Goal: Task Accomplishment & Management: Use online tool/utility

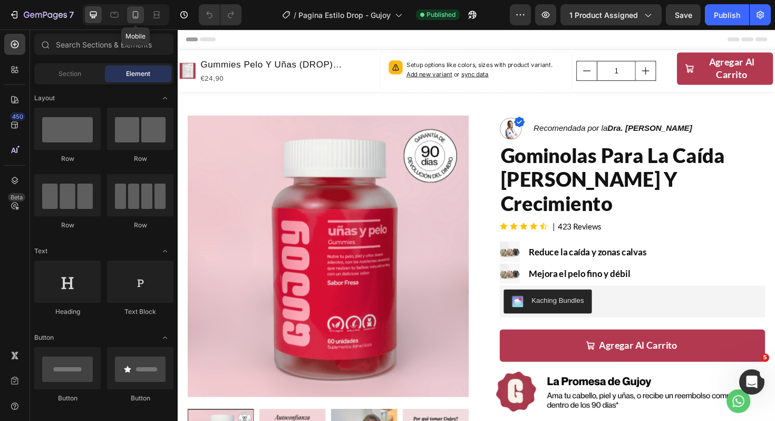
click at [139, 11] on icon at bounding box center [135, 14] width 11 height 11
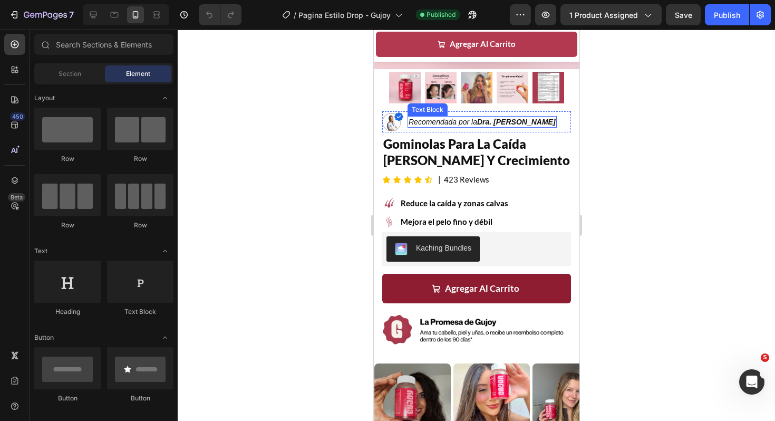
scroll to position [225, 0]
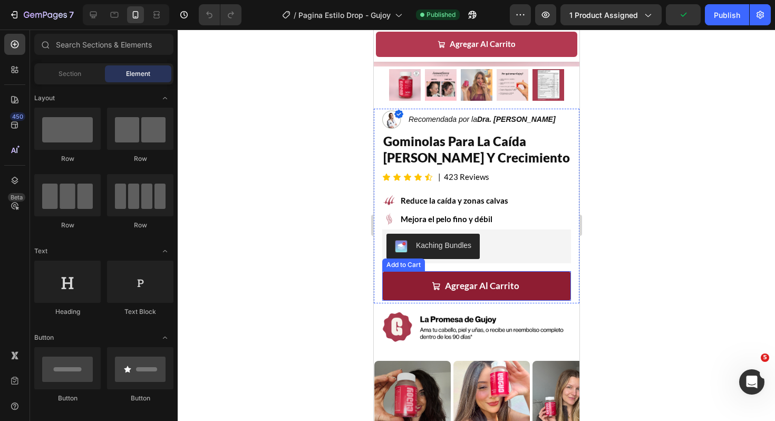
click at [416, 285] on button "Agregar Al Carrito" at bounding box center [476, 286] width 189 height 30
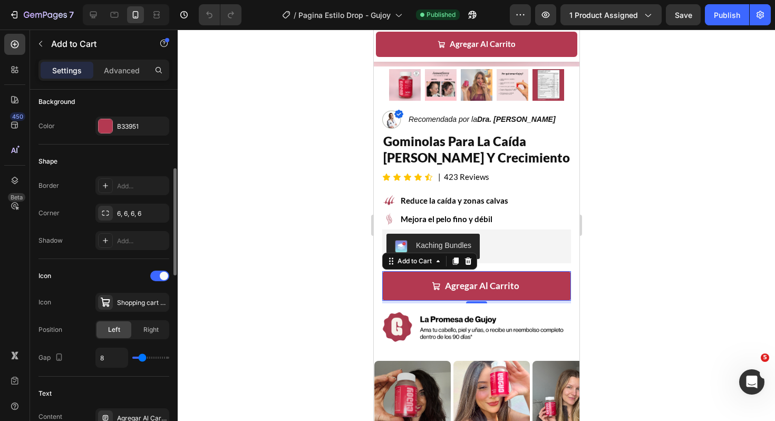
scroll to position [277, 0]
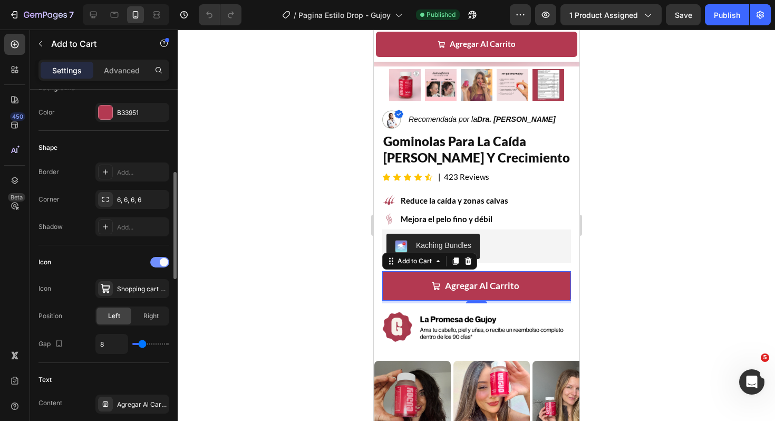
click at [159, 261] on div at bounding box center [159, 262] width 19 height 11
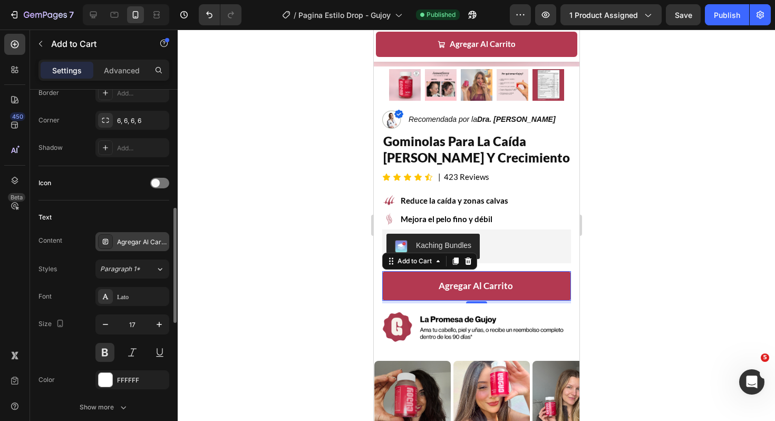
scroll to position [363, 0]
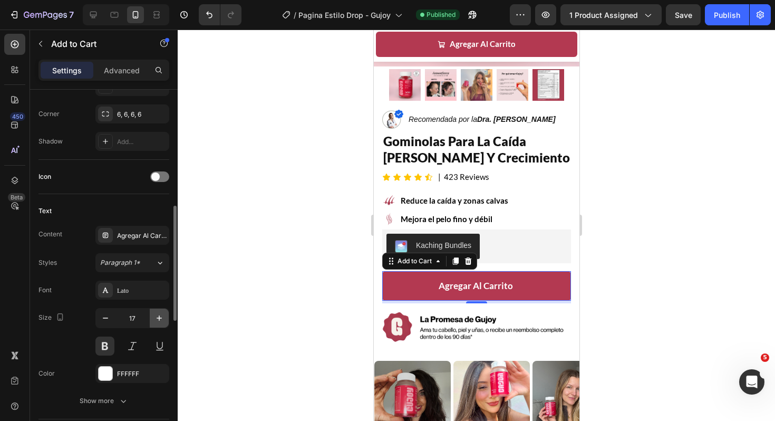
click at [158, 317] on icon "button" at bounding box center [159, 317] width 11 height 11
type input "20"
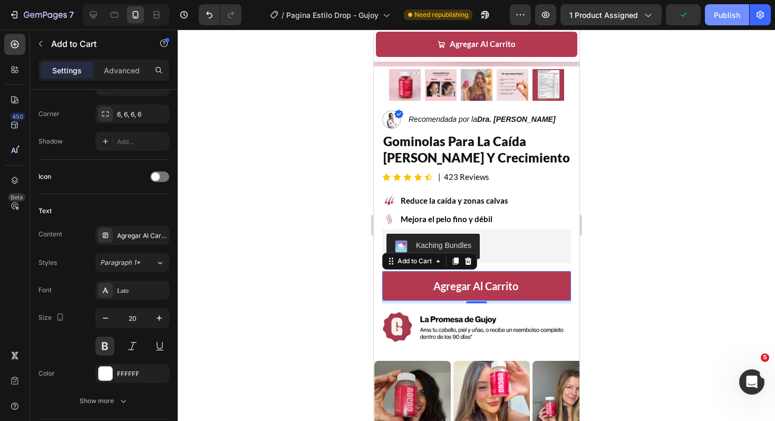
click at [721, 14] on div "Publish" at bounding box center [727, 14] width 26 height 11
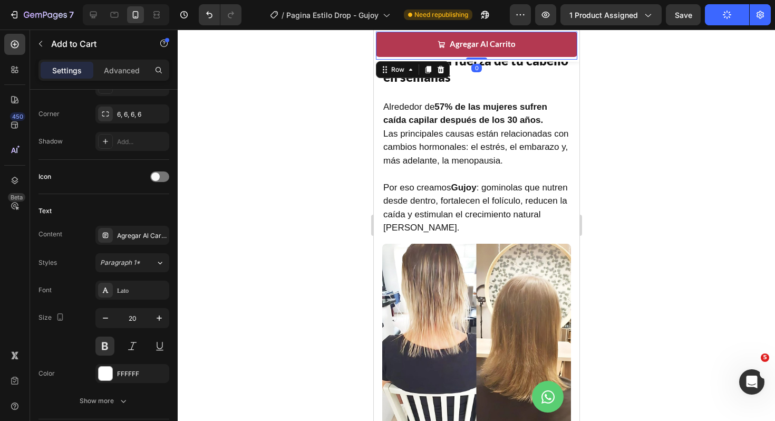
scroll to position [0, 0]
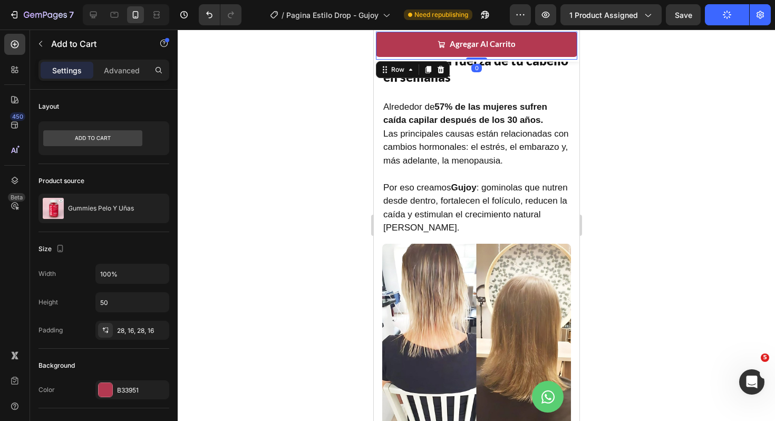
click at [570, 58] on div "Agregar Al Carrito Add to Cart" at bounding box center [475, 46] width 201 height 28
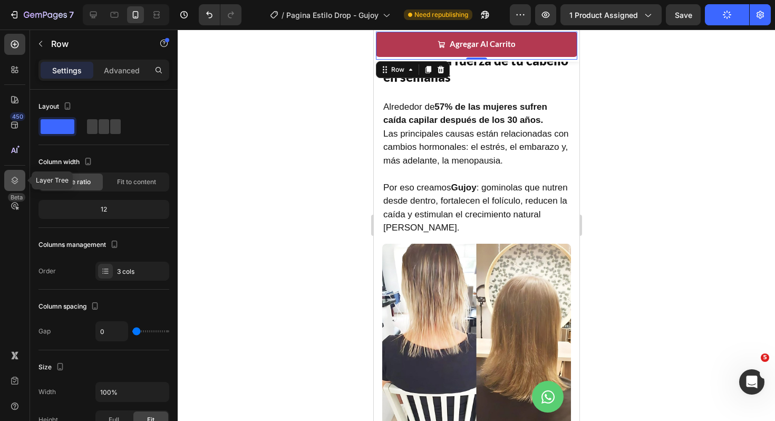
click at [12, 179] on icon at bounding box center [15, 180] width 7 height 7
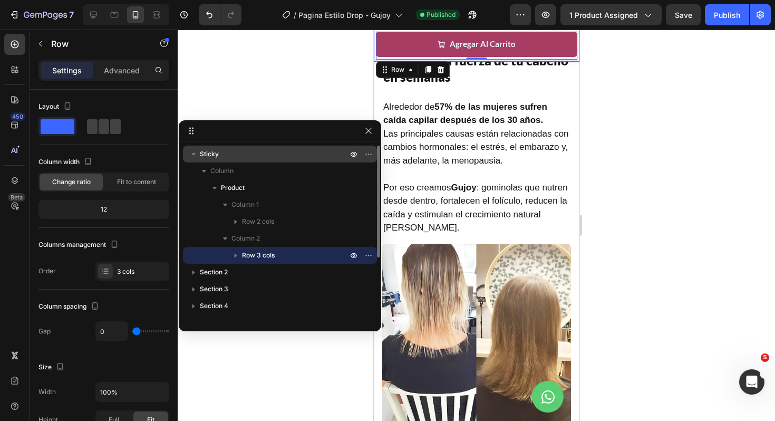
click at [232, 152] on p "Sticky" at bounding box center [275, 154] width 150 height 11
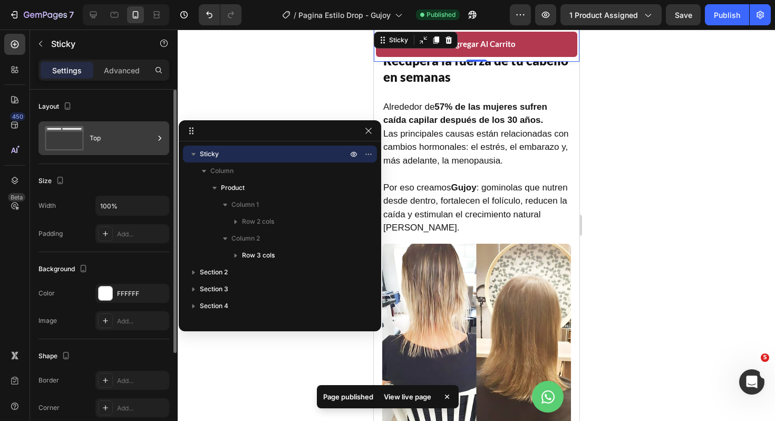
click at [100, 133] on div "Top" at bounding box center [122, 138] width 64 height 24
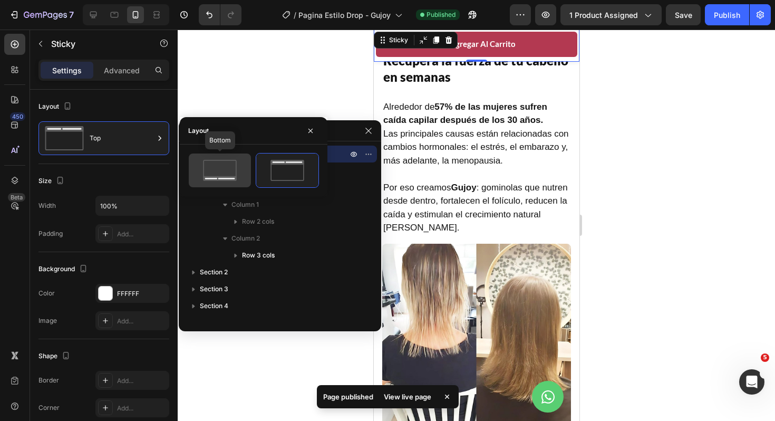
click at [202, 173] on icon at bounding box center [220, 170] width 50 height 21
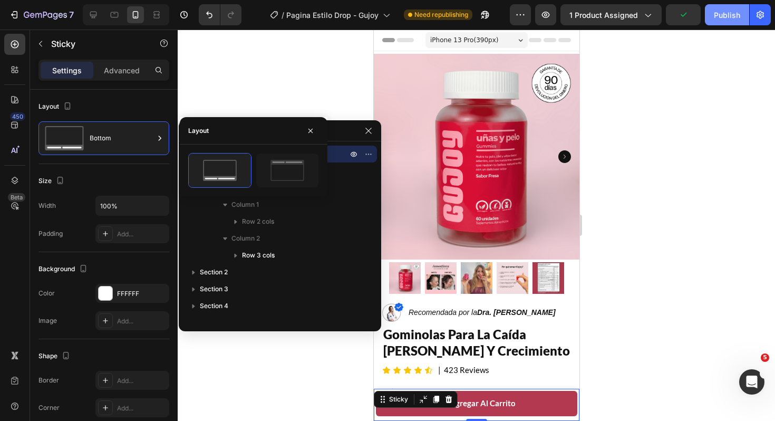
click at [719, 19] on div "Publish" at bounding box center [727, 14] width 26 height 11
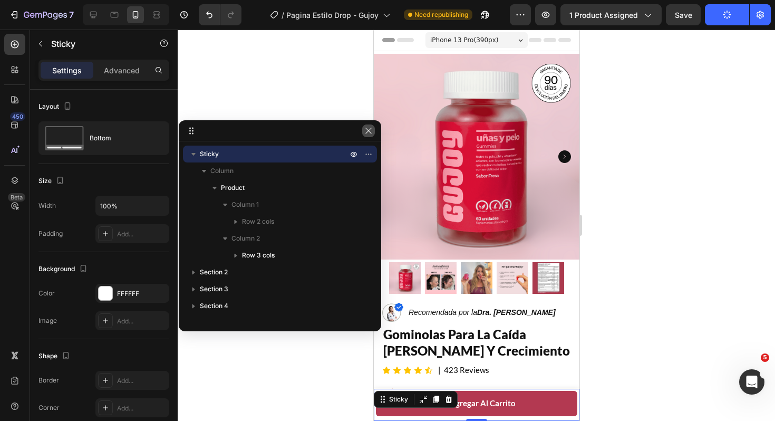
click at [367, 130] on icon "button" at bounding box center [368, 130] width 8 height 8
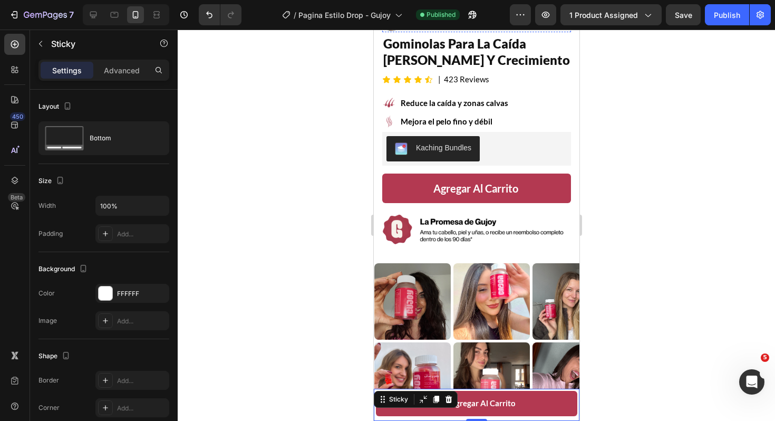
scroll to position [316, 0]
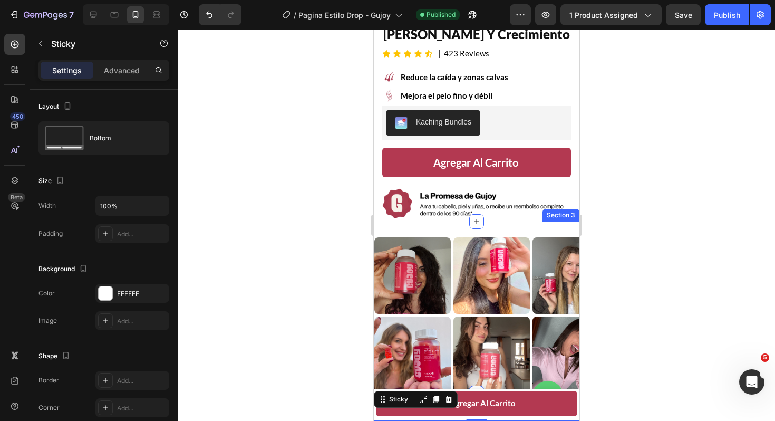
click at [449, 315] on div "Image Image Image Image Image Image Image Row Image Image Image Image Image Ima…" at bounding box center [476, 353] width 206 height 79
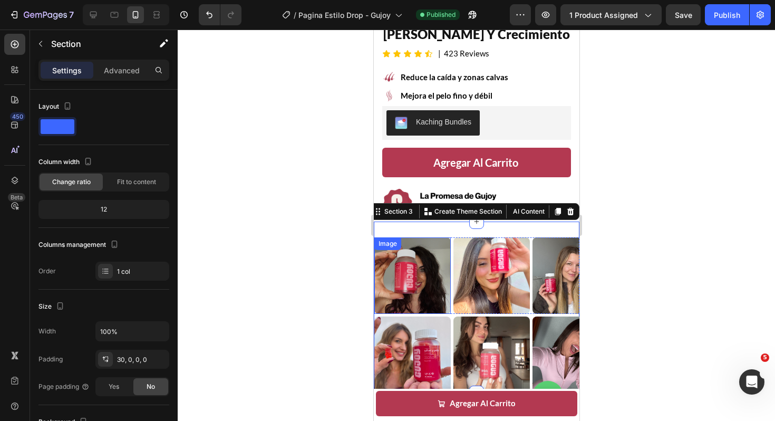
click at [397, 262] on img at bounding box center [412, 275] width 76 height 76
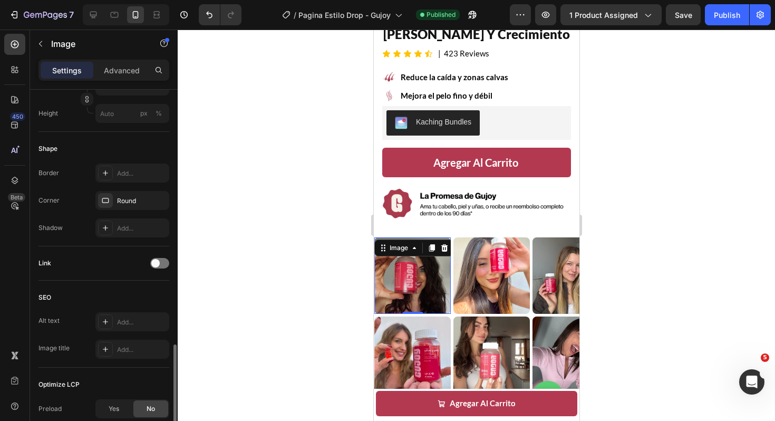
scroll to position [461, 0]
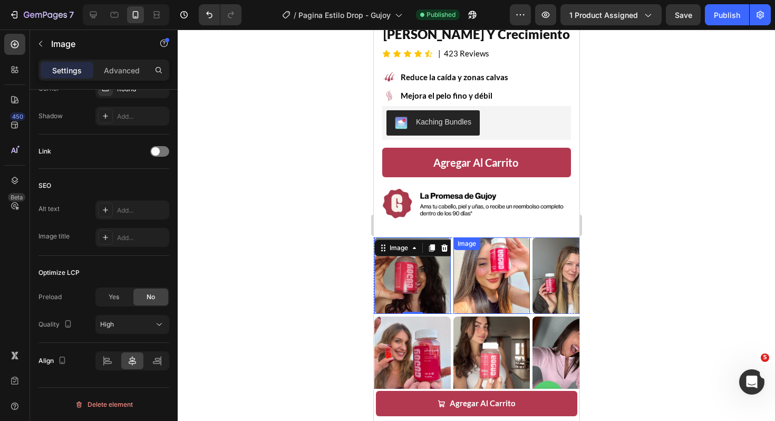
click at [462, 276] on img at bounding box center [491, 275] width 76 height 76
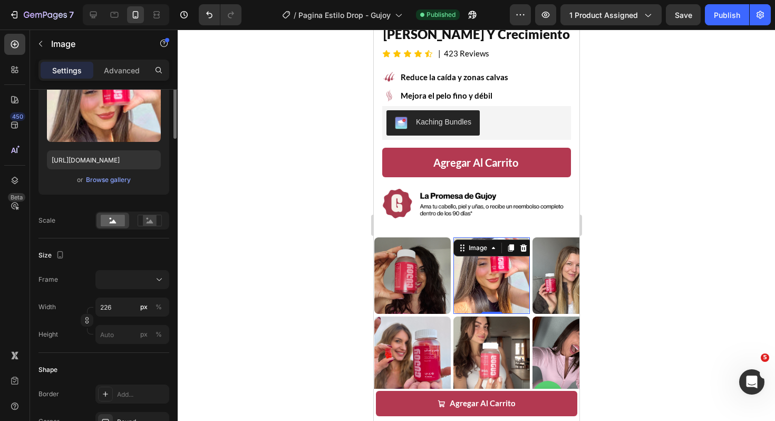
scroll to position [0, 0]
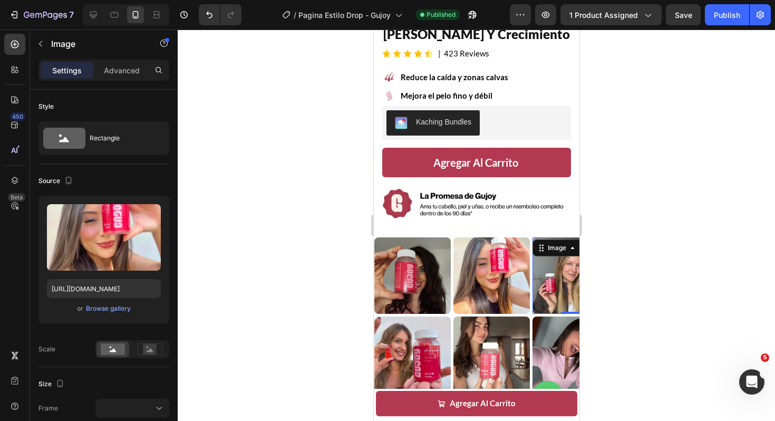
click at [548, 282] on img at bounding box center [570, 275] width 76 height 76
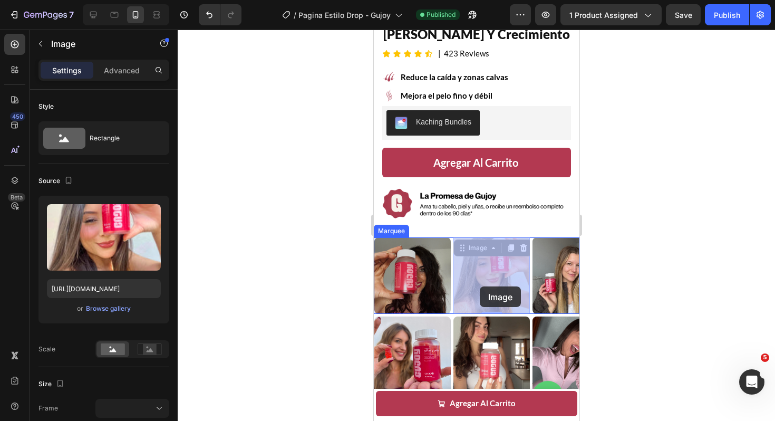
drag, startPoint x: 525, startPoint y: 282, endPoint x: 479, endPoint y: 286, distance: 46.0
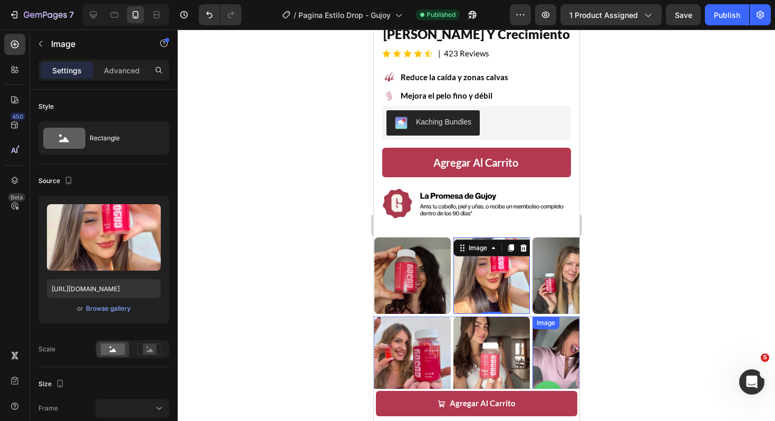
click at [560, 348] on img at bounding box center [570, 354] width 76 height 76
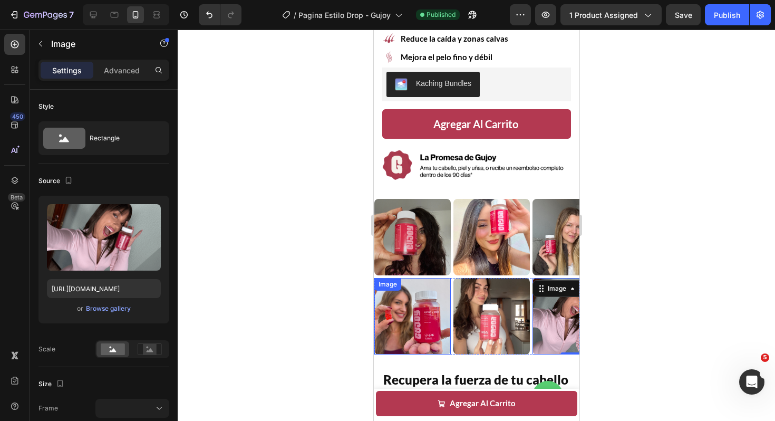
scroll to position [357, 0]
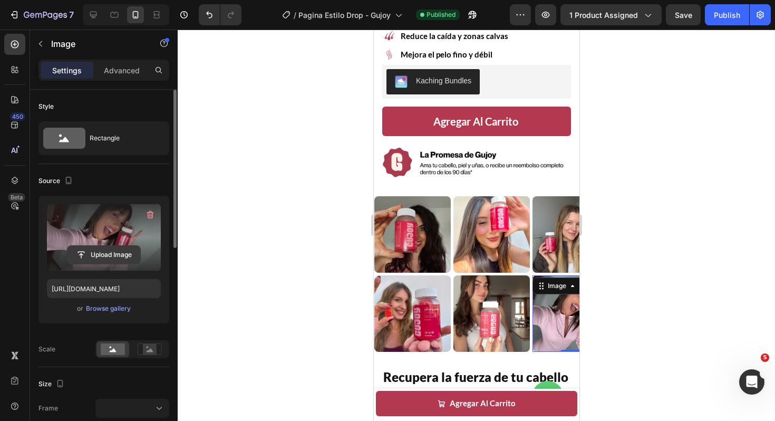
click at [110, 255] on input "file" at bounding box center [103, 255] width 73 height 18
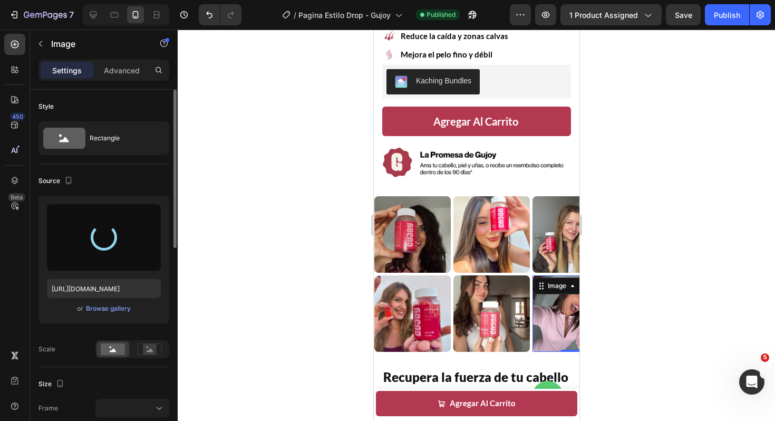
type input "https://cdn.shopify.com/s/files/1/0679/8455/6221/files/gempages_547023327978325…"
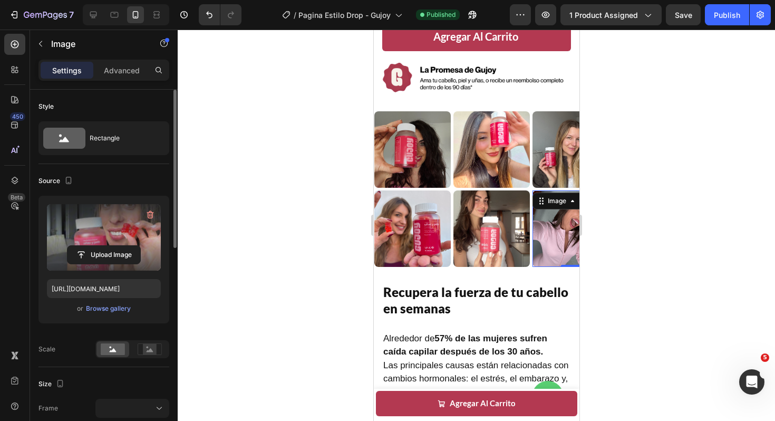
scroll to position [451, 0]
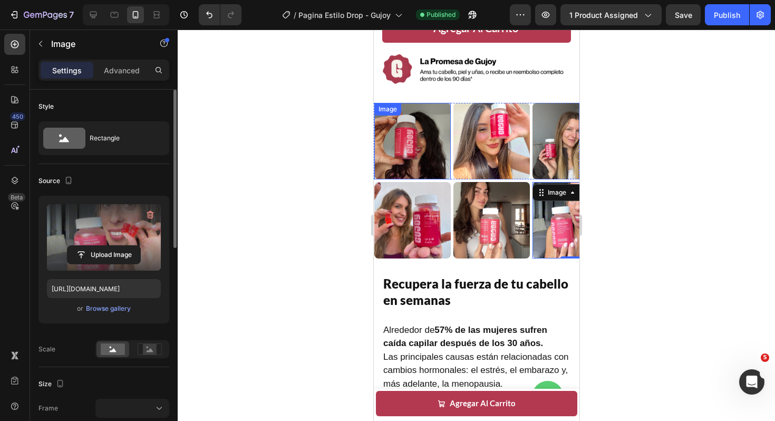
click at [412, 179] on div "Image" at bounding box center [412, 141] width 76 height 76
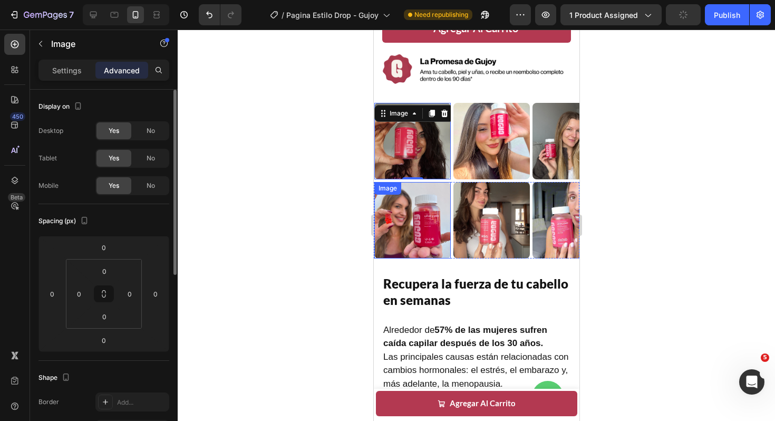
click at [411, 184] on div "Image" at bounding box center [412, 220] width 76 height 76
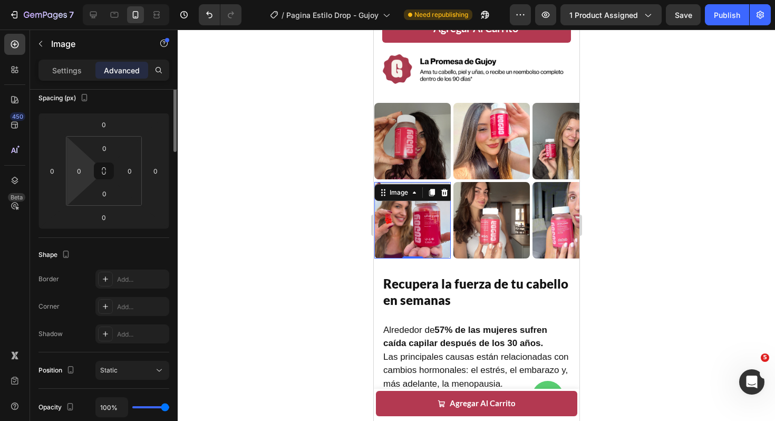
scroll to position [0, 0]
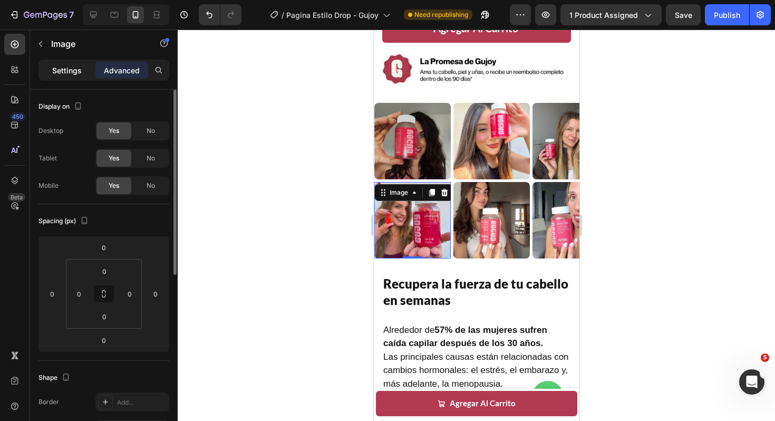
click at [76, 65] on p "Settings" at bounding box center [67, 70] width 30 height 11
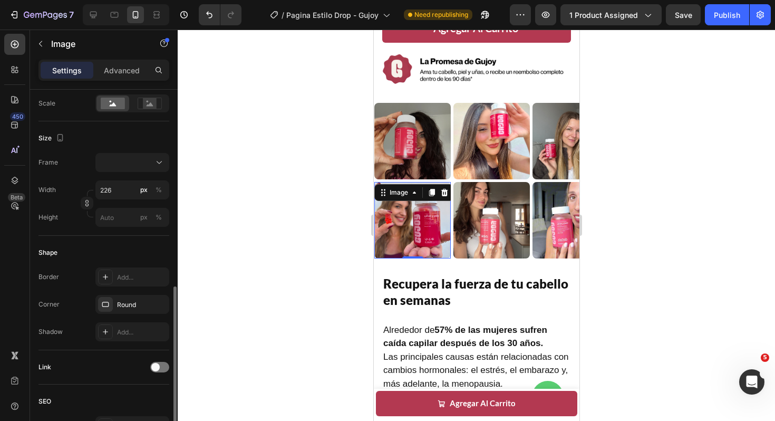
scroll to position [461, 0]
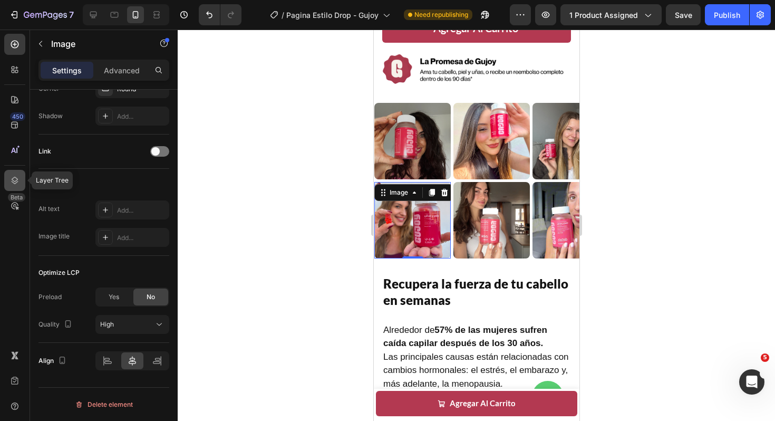
click at [15, 181] on icon at bounding box center [15, 180] width 7 height 7
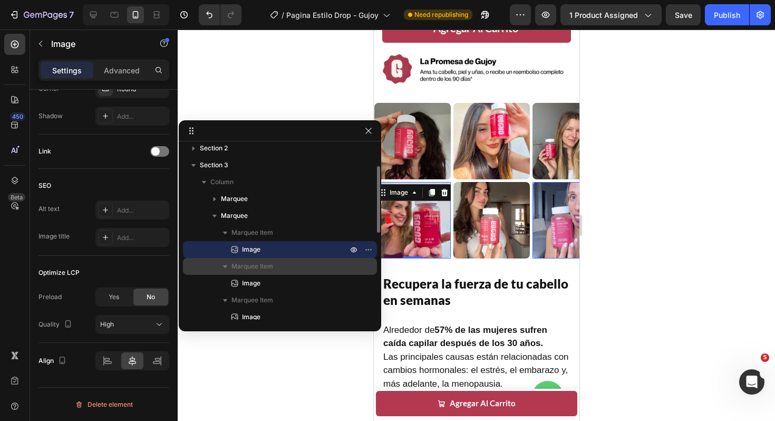
scroll to position [54, 0]
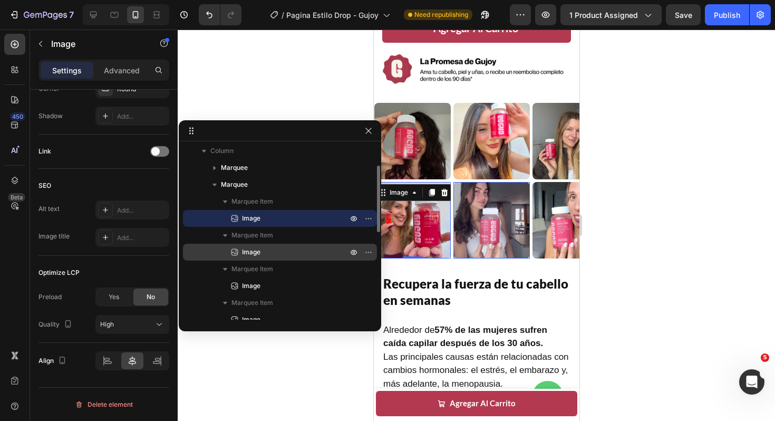
click at [256, 255] on span "Image" at bounding box center [251, 252] width 18 height 11
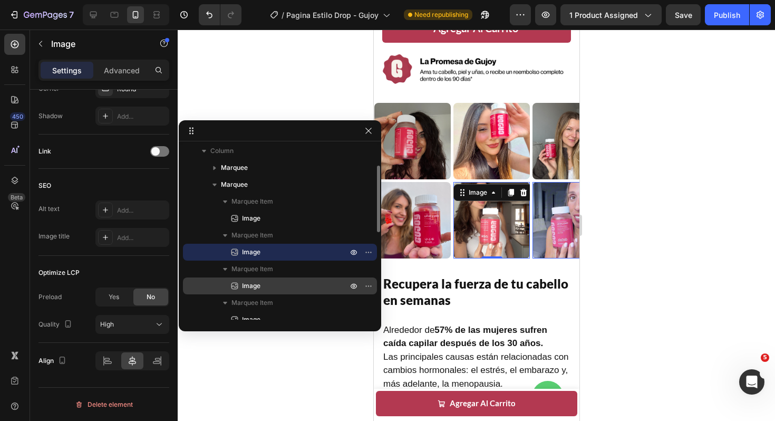
click at [256, 282] on span "Image" at bounding box center [251, 285] width 18 height 11
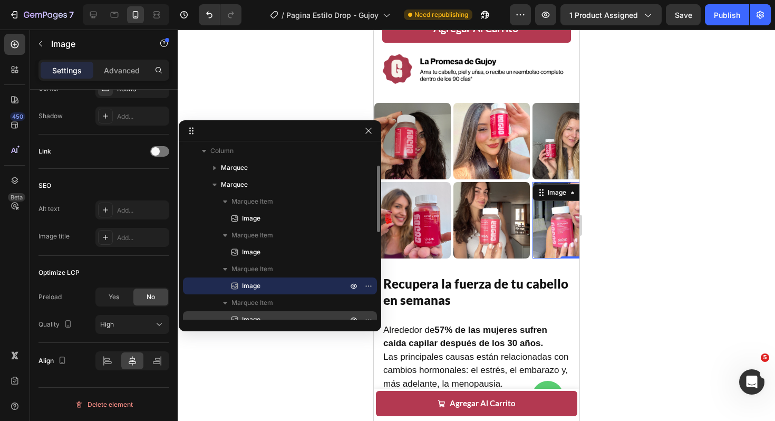
click at [249, 315] on span "Image" at bounding box center [251, 319] width 18 height 11
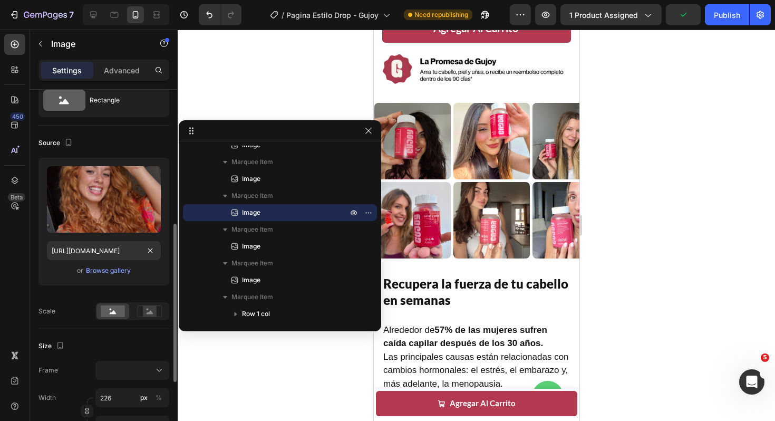
scroll to position [0, 0]
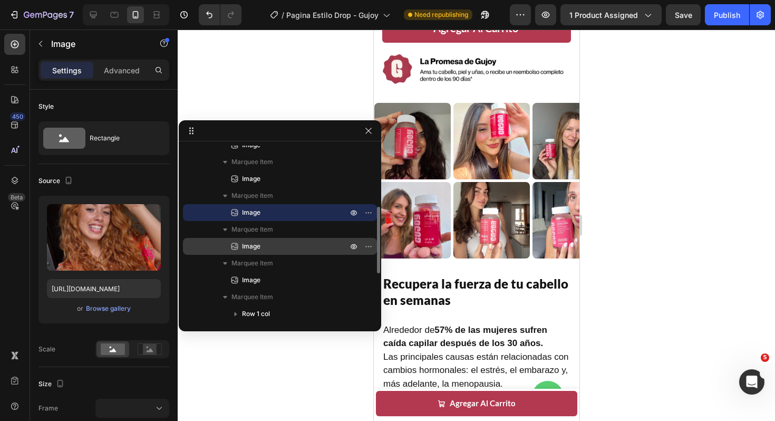
click at [234, 241] on icon at bounding box center [234, 246] width 11 height 11
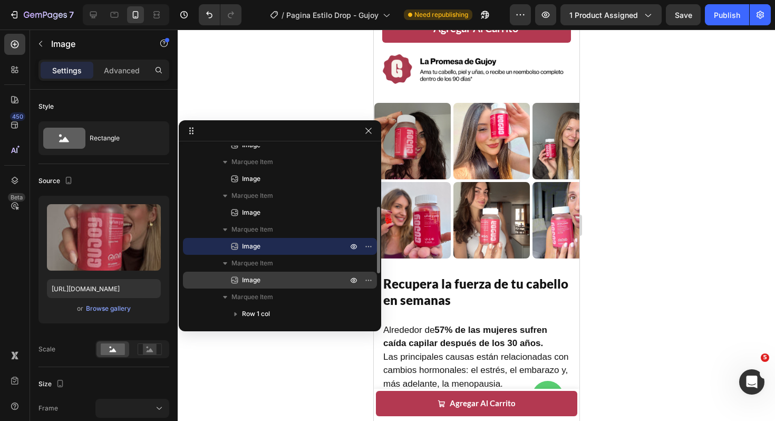
click at [249, 276] on span "Image" at bounding box center [251, 280] width 18 height 11
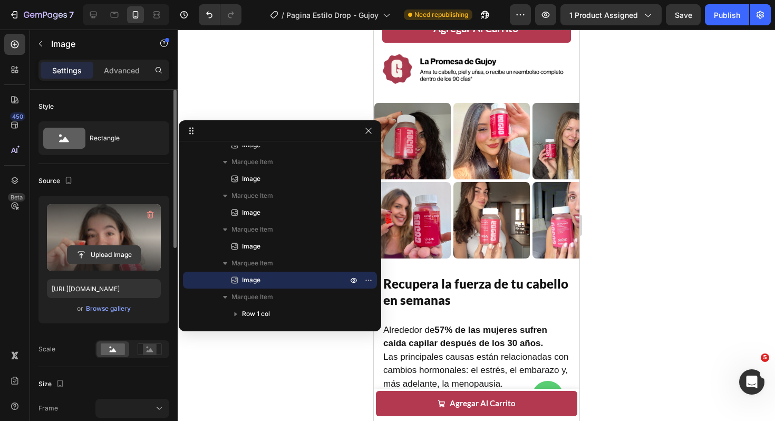
click at [121, 257] on input "file" at bounding box center [103, 255] width 73 height 18
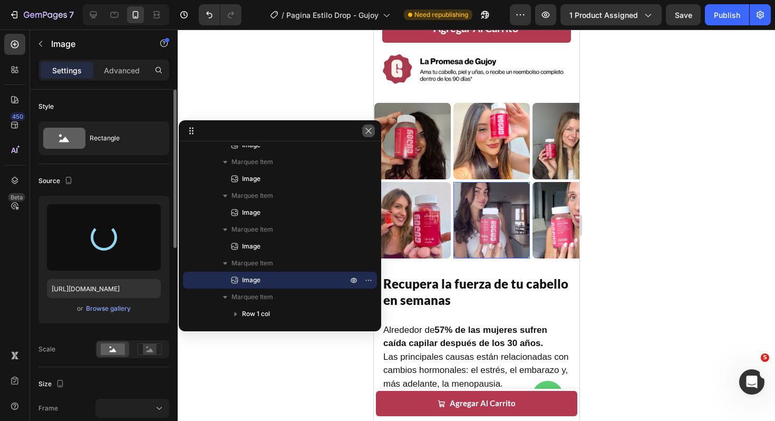
type input "https://cdn.shopify.com/s/files/1/0679/8455/6221/files/gempages_547023327978325…"
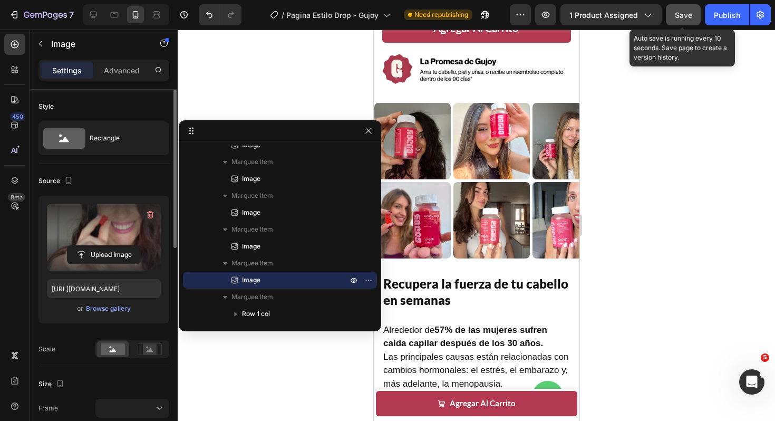
click at [676, 19] on div "Save" at bounding box center [683, 14] width 17 height 11
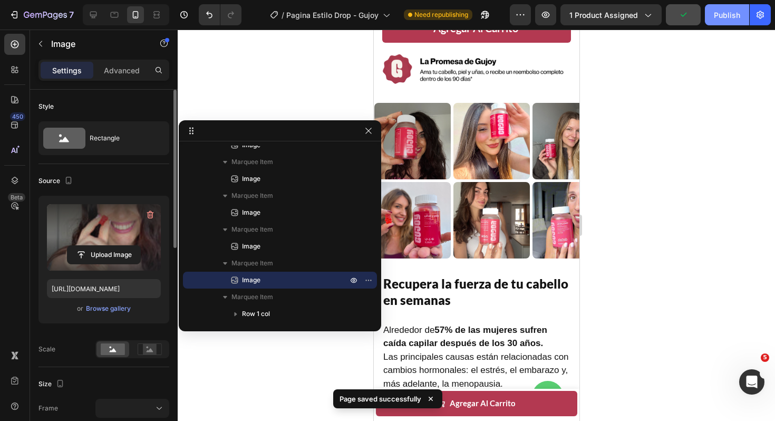
click at [723, 8] on button "Publish" at bounding box center [727, 14] width 44 height 21
click at [368, 132] on icon "button" at bounding box center [368, 130] width 8 height 8
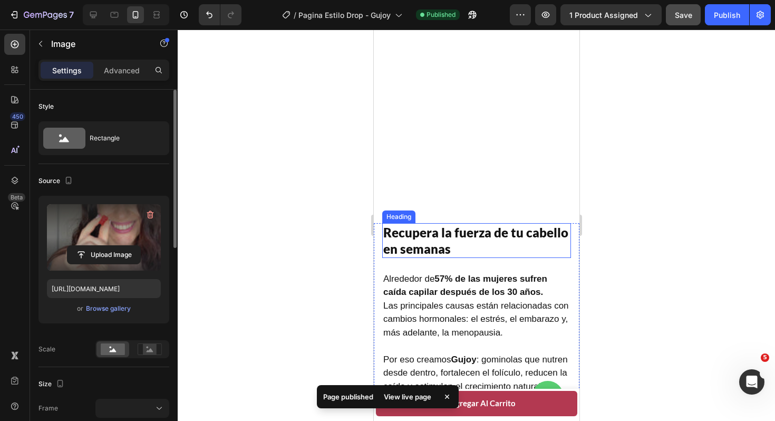
scroll to position [751, 0]
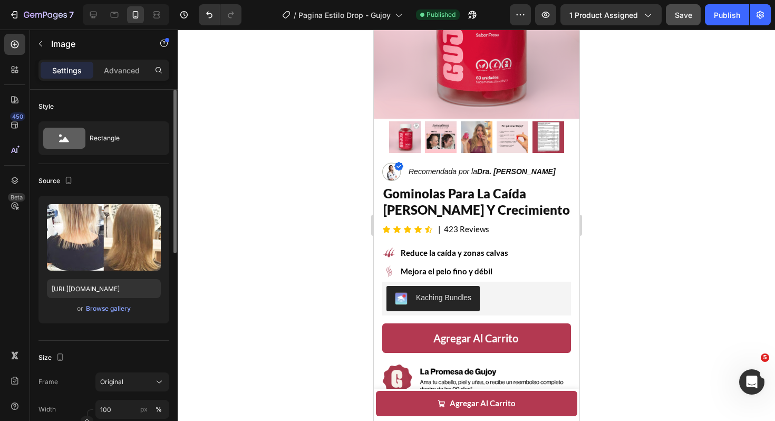
scroll to position [0, 0]
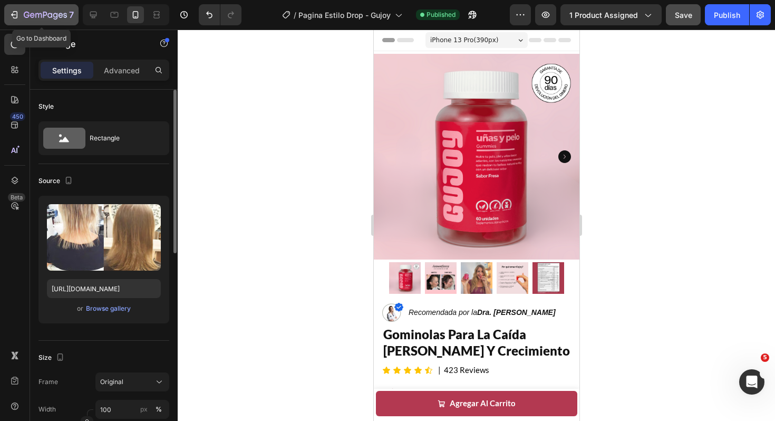
click at [12, 10] on icon "button" at bounding box center [14, 14] width 11 height 11
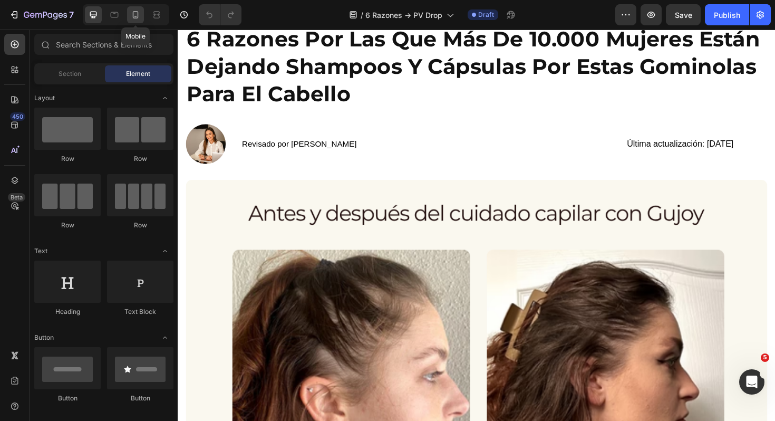
click at [135, 14] on icon at bounding box center [135, 14] width 11 height 11
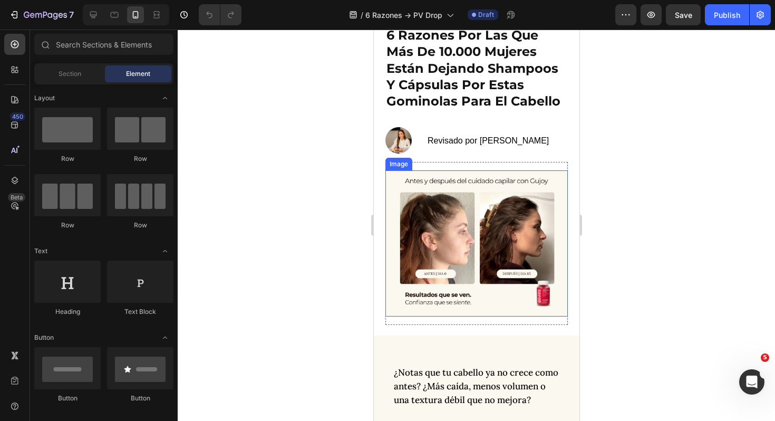
click at [482, 234] on img at bounding box center [476, 243] width 182 height 146
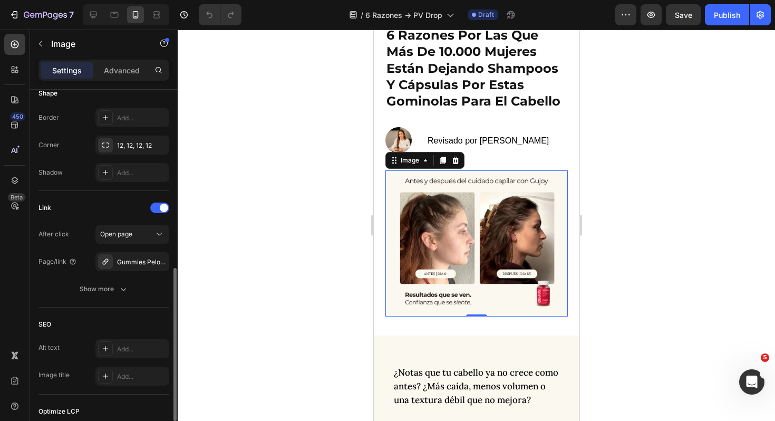
scroll to position [393, 0]
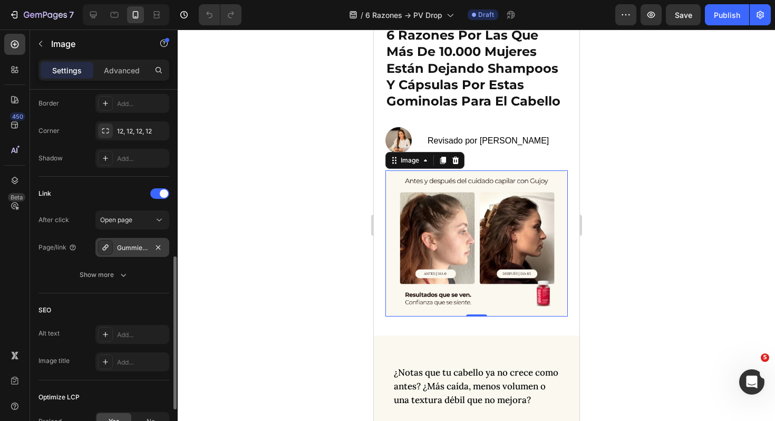
click at [148, 248] on div "Gummies Pelo Y Uñas (2)" at bounding box center [132, 247] width 74 height 19
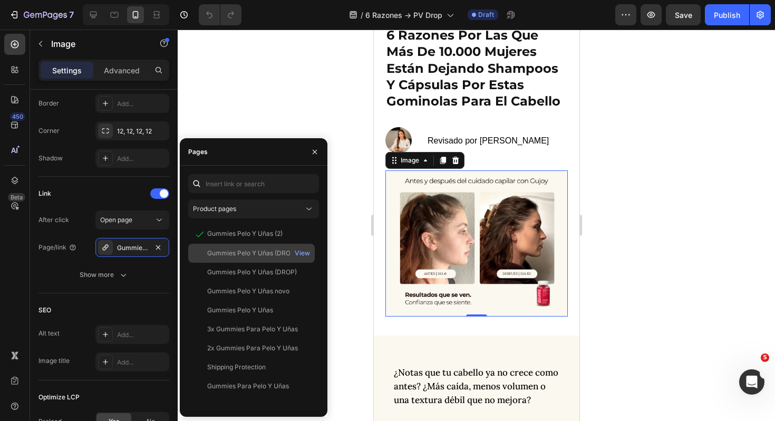
click at [237, 250] on div "Gummies Pelo Y Uñas (DROP) (Gempages)" at bounding box center [257, 252] width 101 height 9
click at [301, 253] on div "View" at bounding box center [302, 252] width 15 height 9
click at [314, 154] on icon "button" at bounding box center [314, 152] width 8 height 8
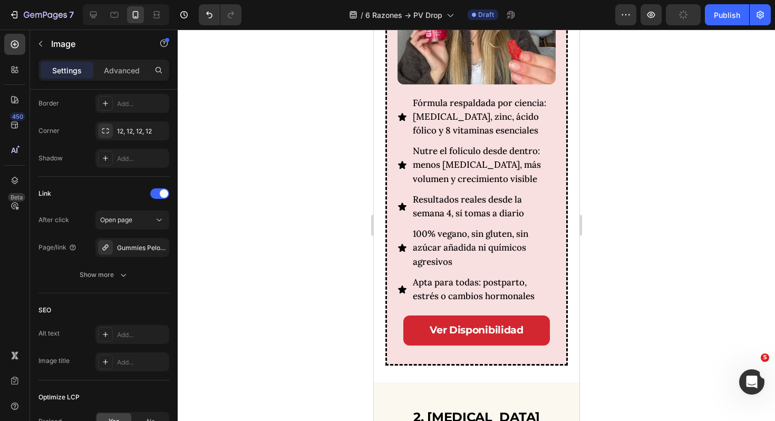
scroll to position [1345, 0]
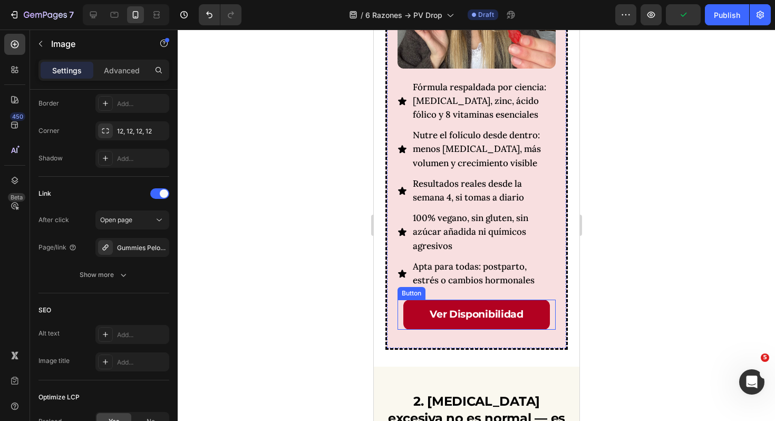
click at [534, 299] on link "Ver Disponibilidad" at bounding box center [476, 314] width 146 height 30
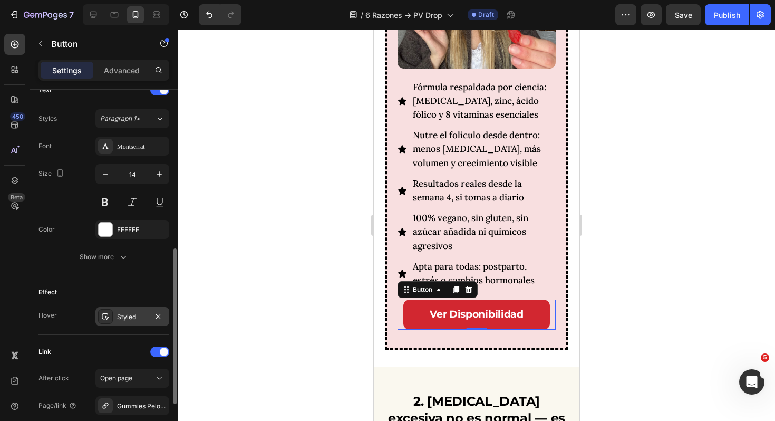
scroll to position [477, 0]
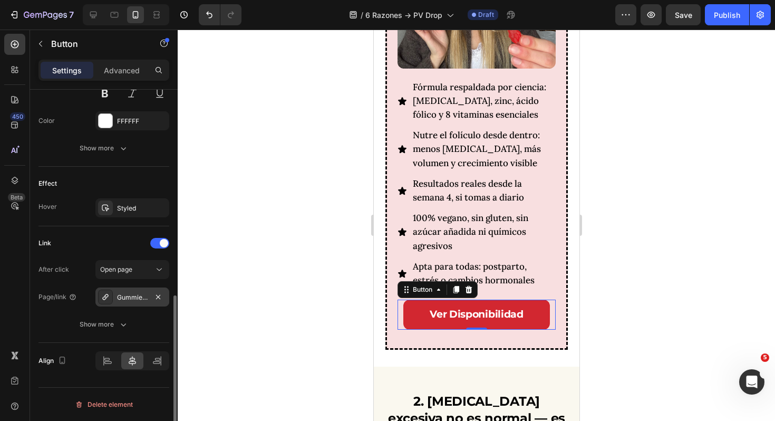
click at [136, 297] on div "Gummies Pelo Y Uñas (2)" at bounding box center [132, 296] width 31 height 9
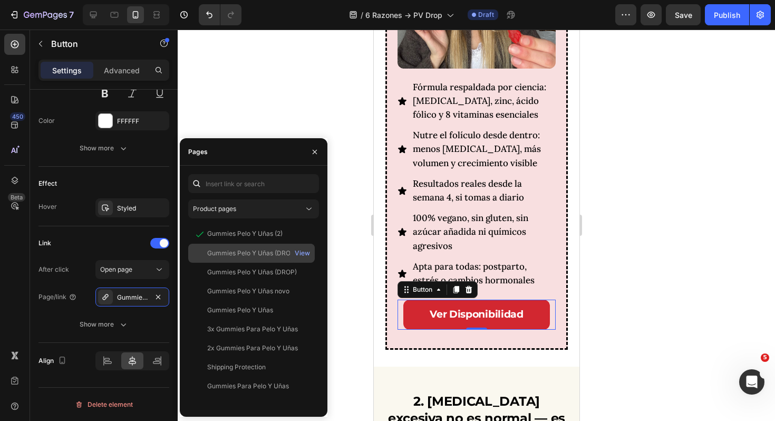
click at [245, 255] on div "Gummies Pelo Y Uñas (DROP) (Gempages)" at bounding box center [257, 252] width 101 height 9
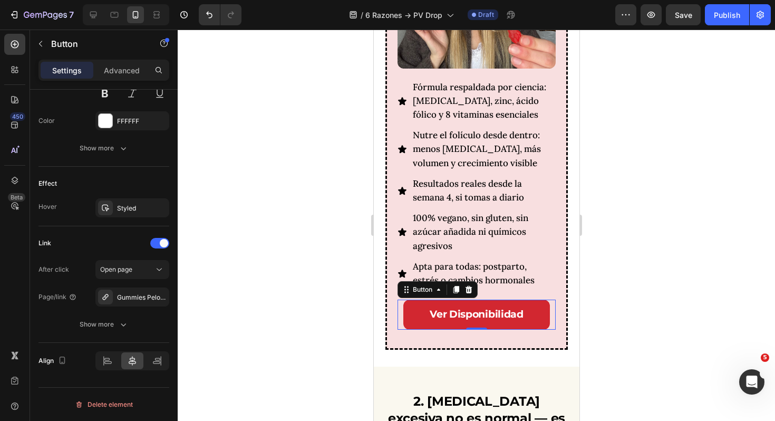
click at [593, 249] on div at bounding box center [476, 225] width 597 height 391
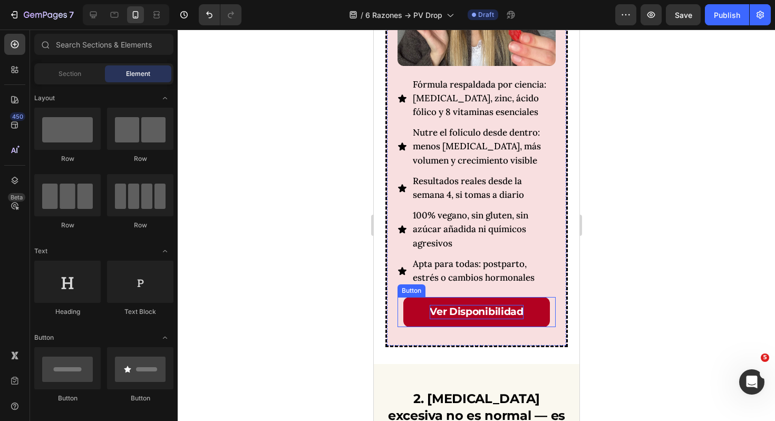
scroll to position [1351, 0]
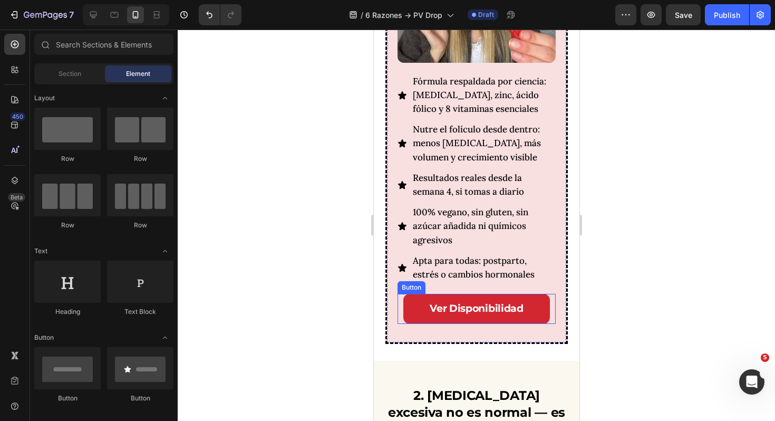
click at [554, 294] on div "Ver Disponibilidad Button" at bounding box center [476, 309] width 158 height 30
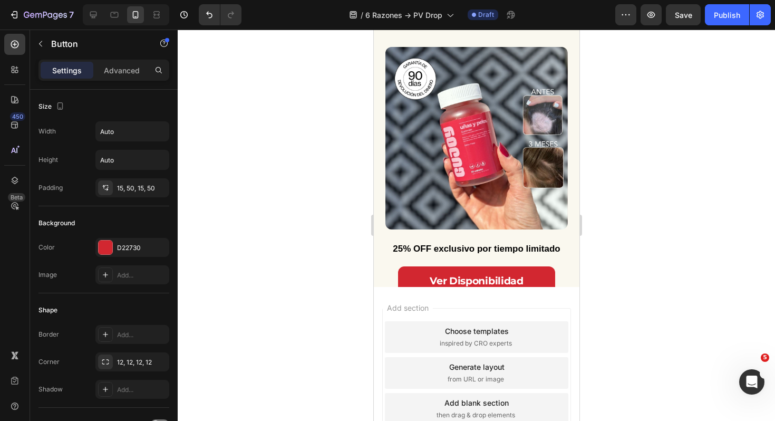
scroll to position [3326, 0]
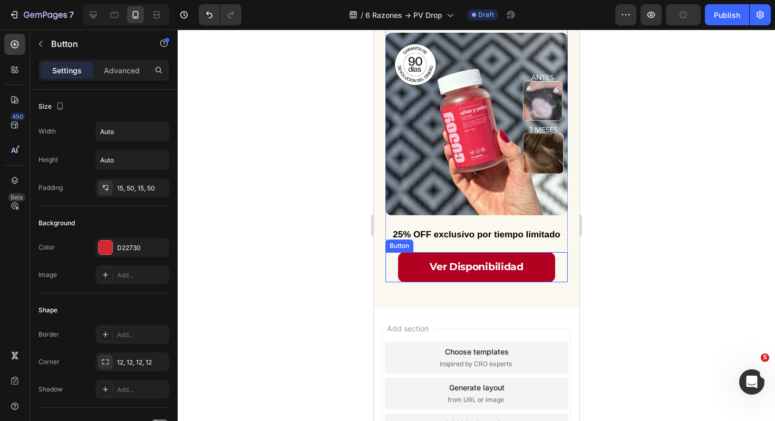
click at [539, 256] on link "Ver Disponibilidad" at bounding box center [475, 267] width 157 height 30
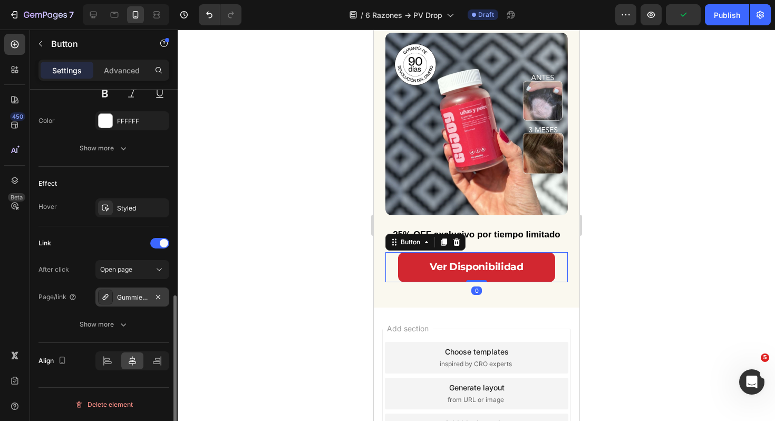
click at [138, 298] on div "Gummies Pelo Y Uñas (2)" at bounding box center [132, 296] width 31 height 9
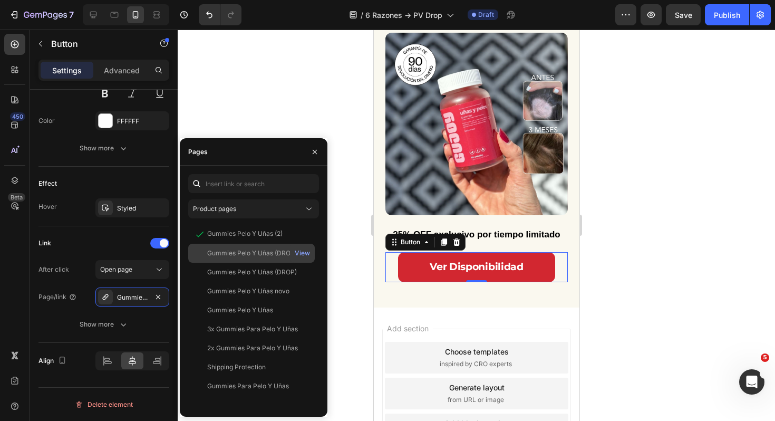
click at [248, 252] on div "Gummies Pelo Y Uñas (DROP) (Gempages)" at bounding box center [257, 252] width 101 height 9
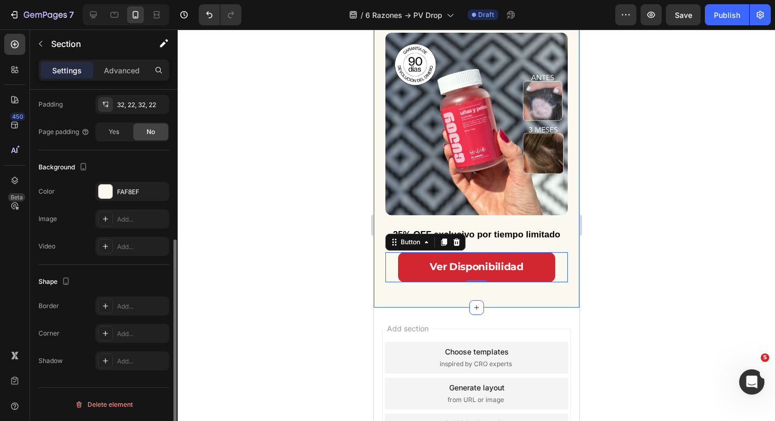
click at [568, 243] on div "6. Prueba durante 90 días o te devuelven el dinero Heading Title Line Así de si…" at bounding box center [476, 91] width 206 height 434
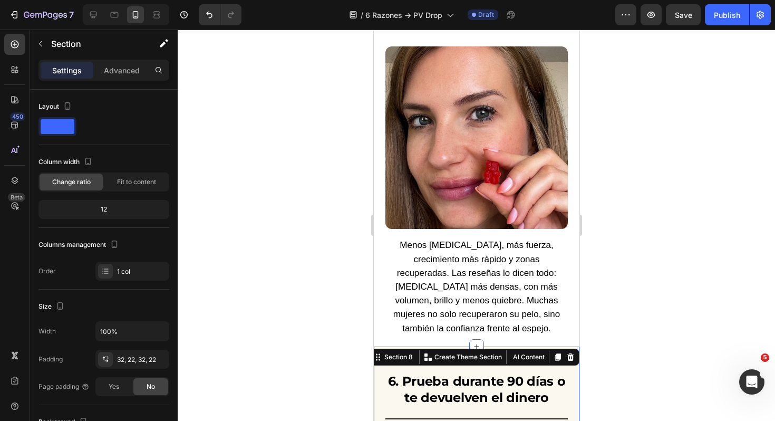
scroll to position [2851, 0]
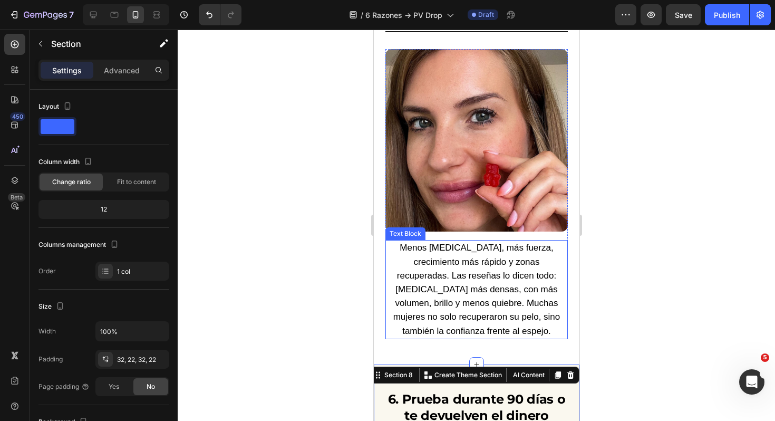
click at [535, 271] on span "Menos [MEDICAL_DATA], más fuerza, crecimiento más rápido y zonas recuperadas. L…" at bounding box center [476, 288] width 167 height 93
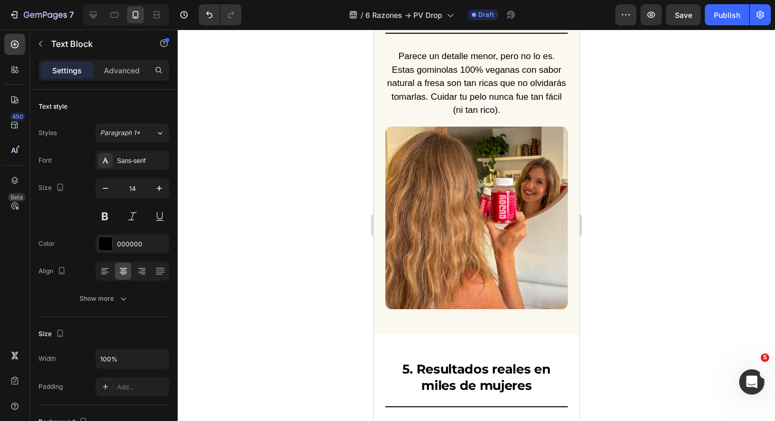
scroll to position [2469, 0]
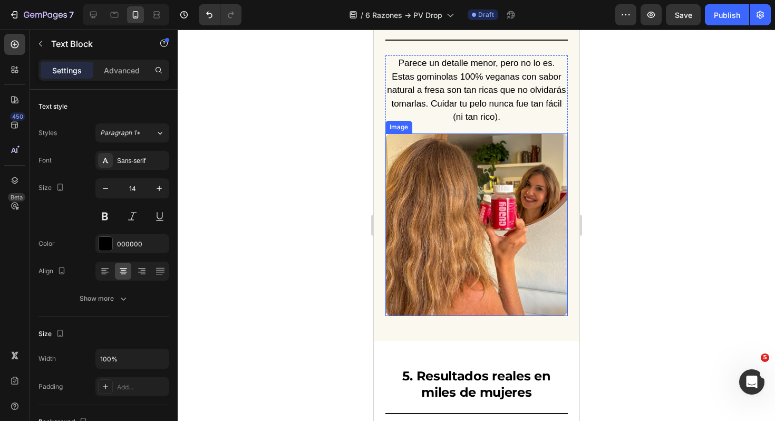
click at [507, 266] on img at bounding box center [476, 224] width 182 height 182
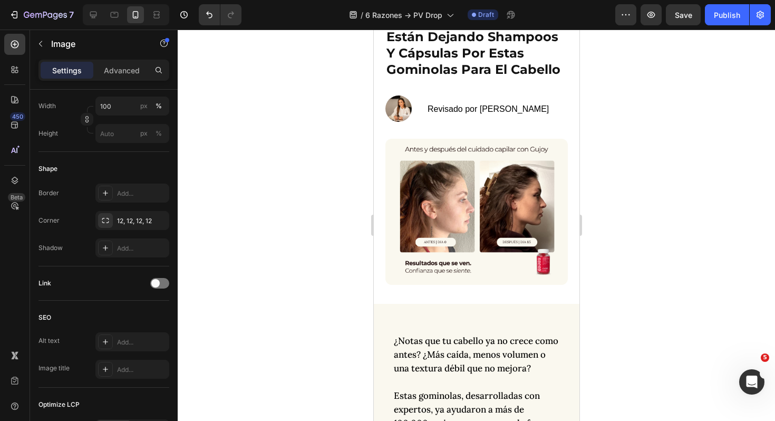
scroll to position [0, 0]
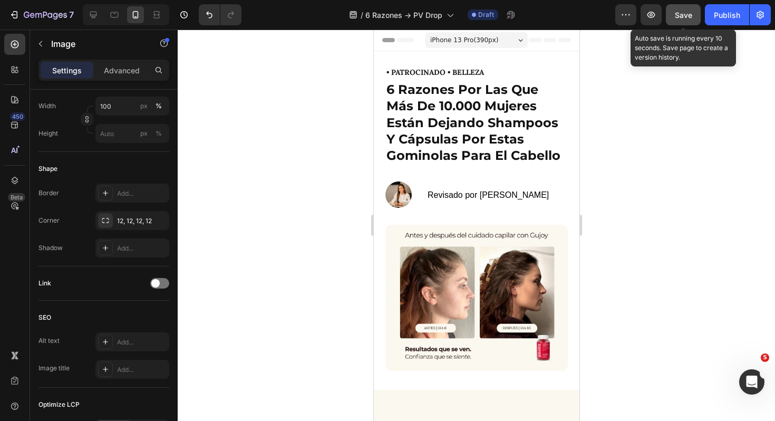
click at [680, 18] on span "Save" at bounding box center [683, 15] width 17 height 9
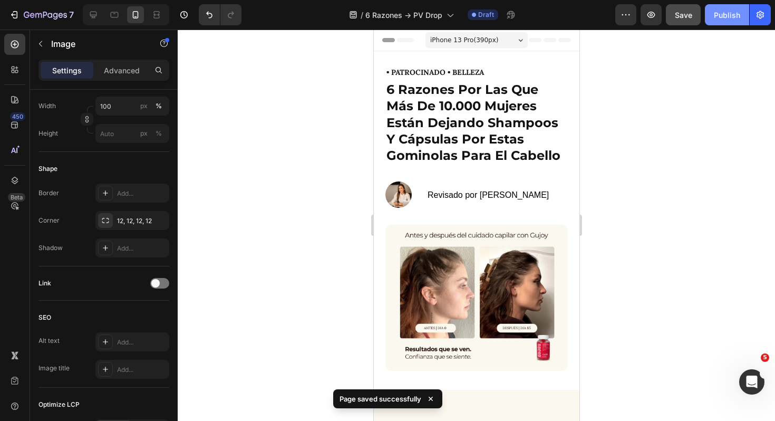
click at [728, 18] on div "Publish" at bounding box center [727, 14] width 26 height 11
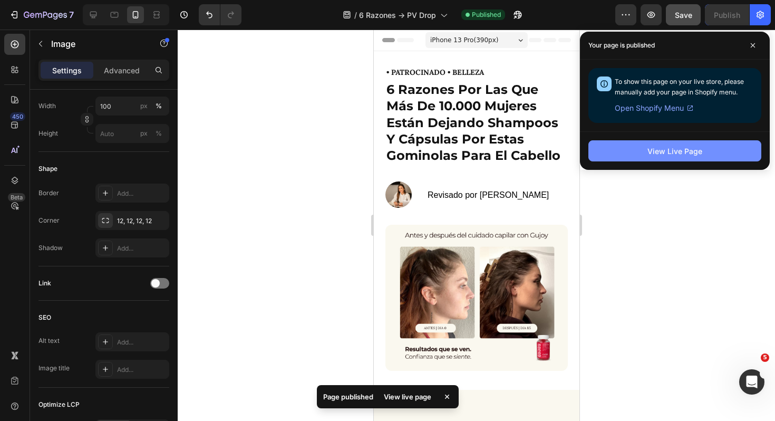
click at [672, 150] on div "View Live Page" at bounding box center [674, 150] width 55 height 11
